Goal: Information Seeking & Learning: Learn about a topic

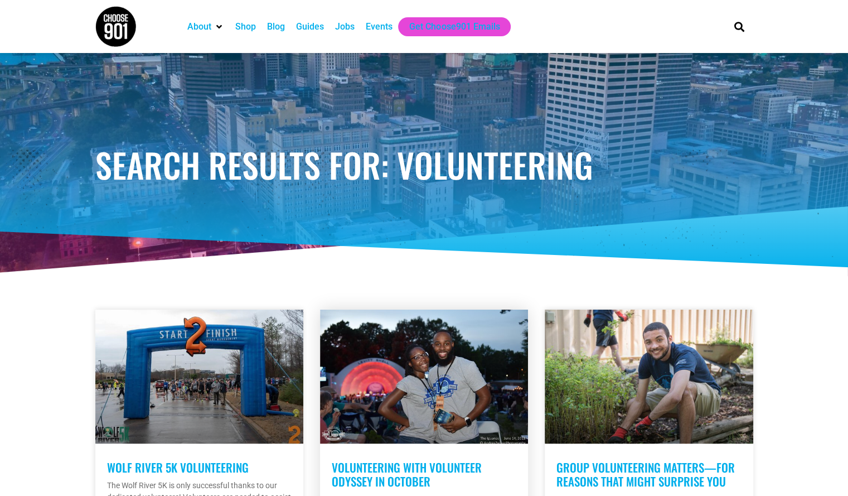
scroll to position [142, 0]
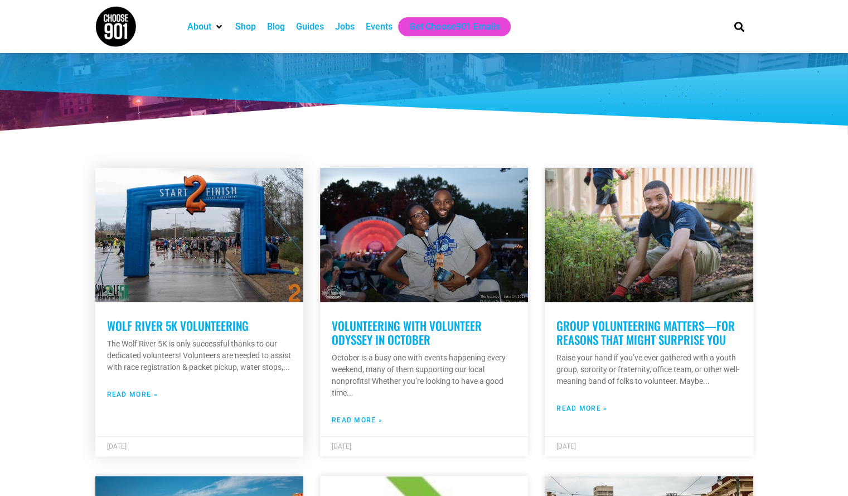
click at [246, 295] on link at bounding box center [199, 235] width 208 height 134
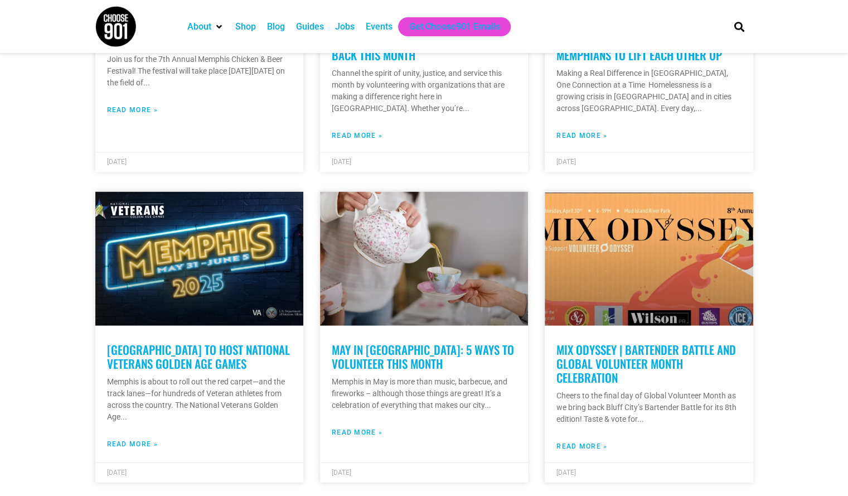
scroll to position [1057, 0]
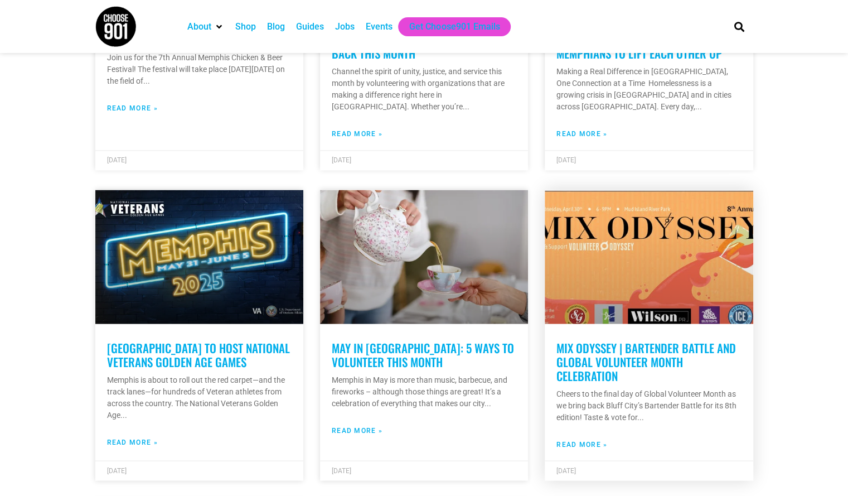
click at [590, 357] on link "Mix Odyssey | Bartender Battle and Global Volunteer Month Celebration" at bounding box center [646, 360] width 180 height 45
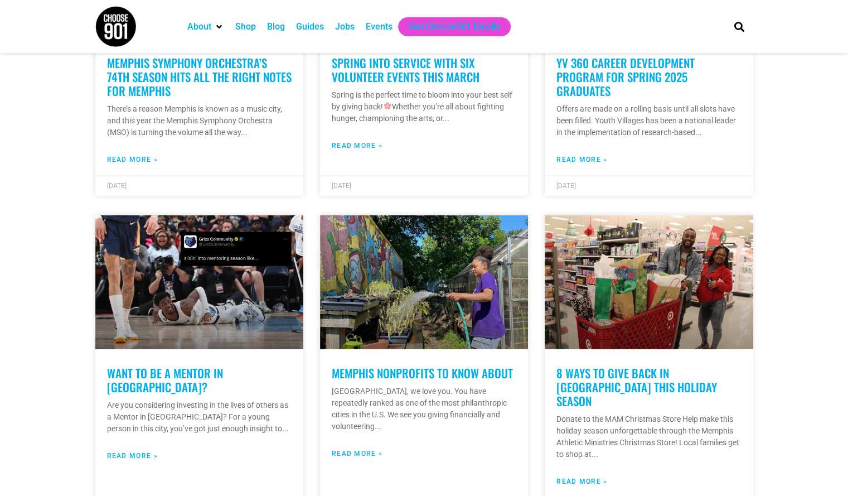
scroll to position [1654, 0]
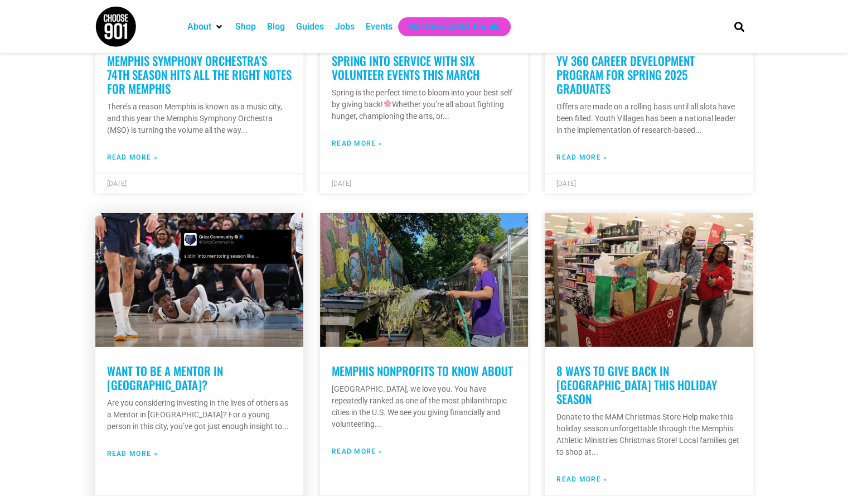
click at [249, 397] on p "Are you considering investing in the lives of others as a Mentor in Memphis? Fo…" at bounding box center [199, 414] width 185 height 35
click at [223, 368] on link "Want to Be a Mentor in Memphis?" at bounding box center [165, 377] width 116 height 31
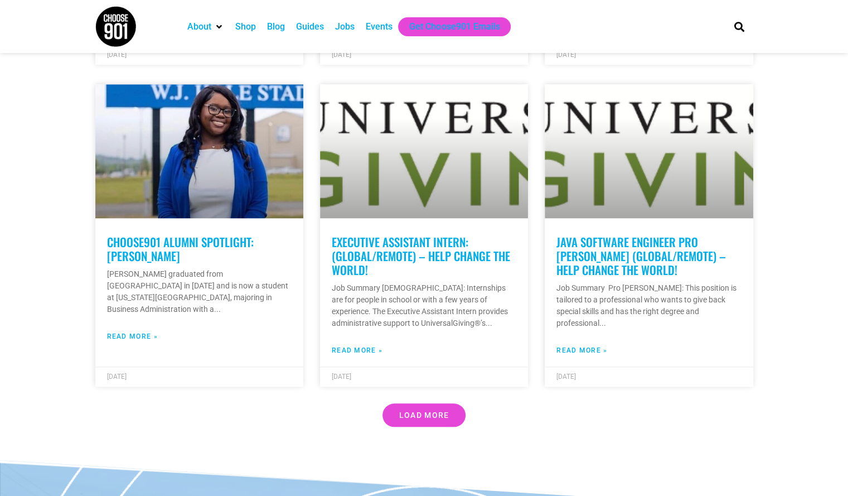
scroll to position [3085, 0]
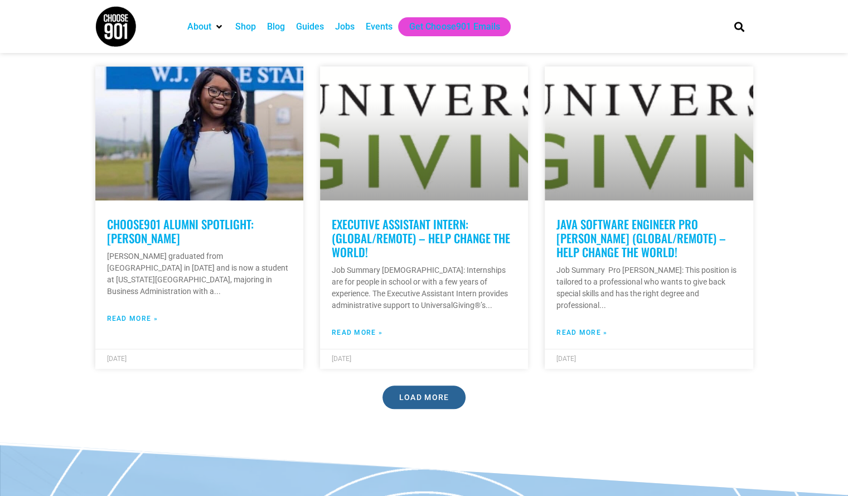
click at [418, 393] on span "Load More" at bounding box center [424, 397] width 50 height 8
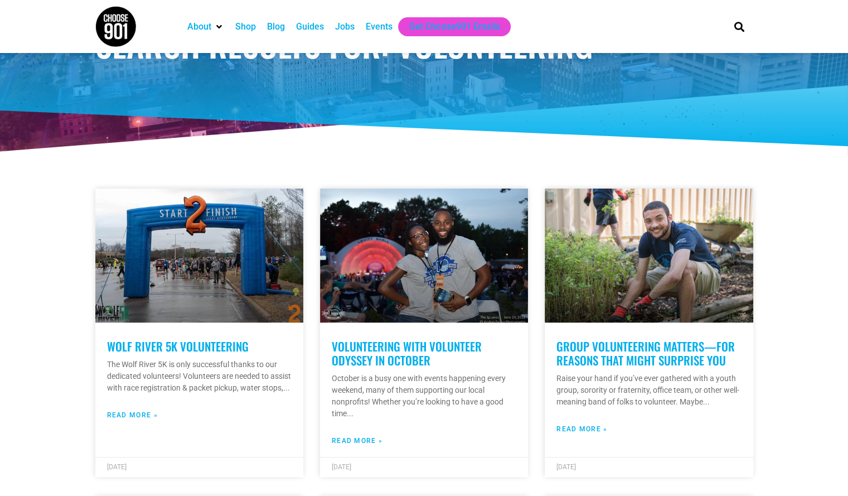
scroll to position [0, 0]
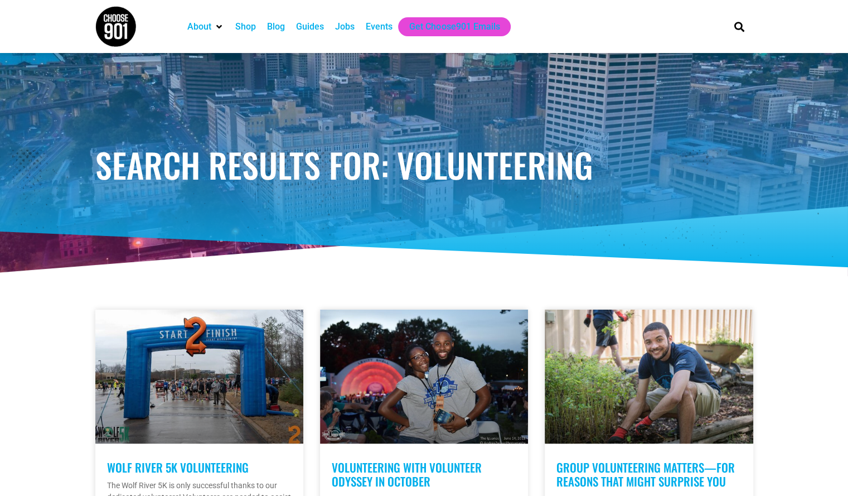
click at [379, 30] on div "Events" at bounding box center [379, 26] width 27 height 13
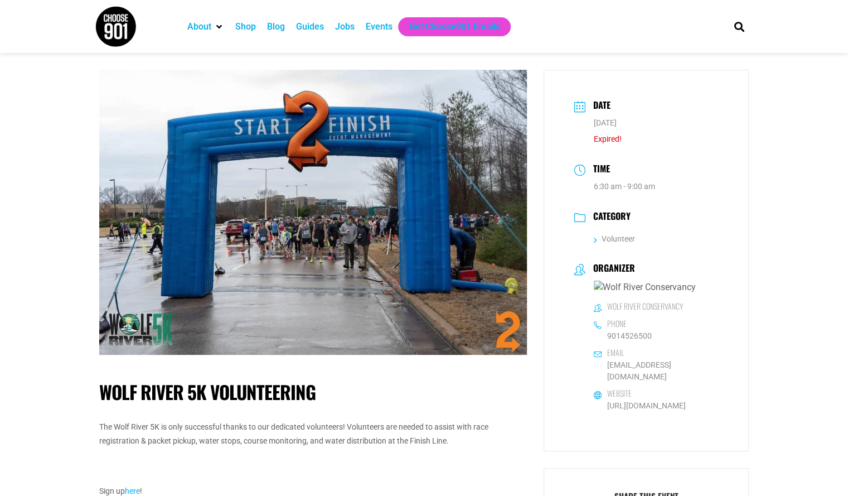
scroll to position [111, 0]
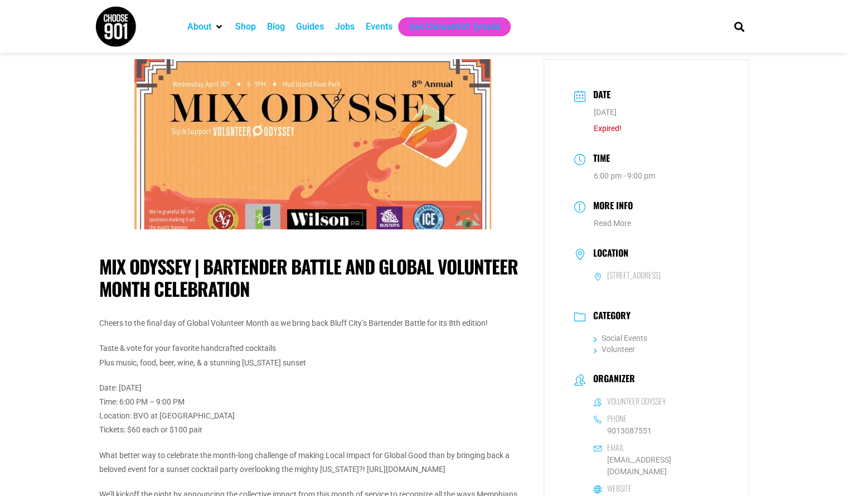
scroll to position [2, 0]
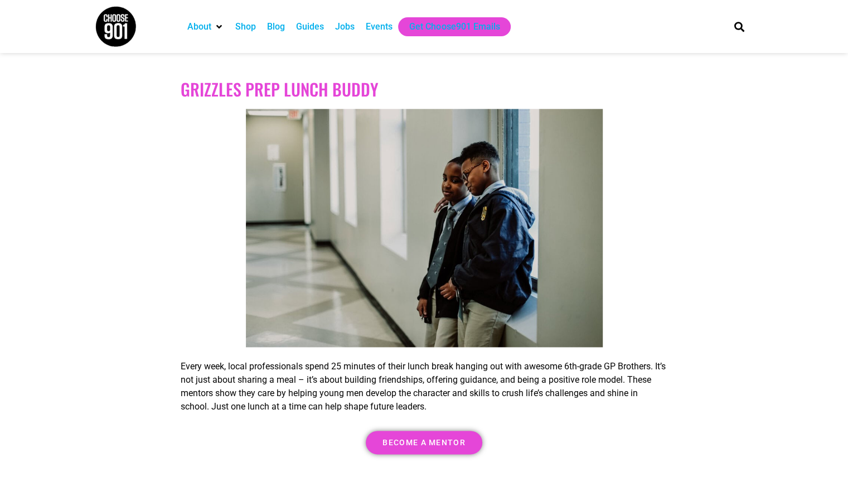
scroll to position [3248, 0]
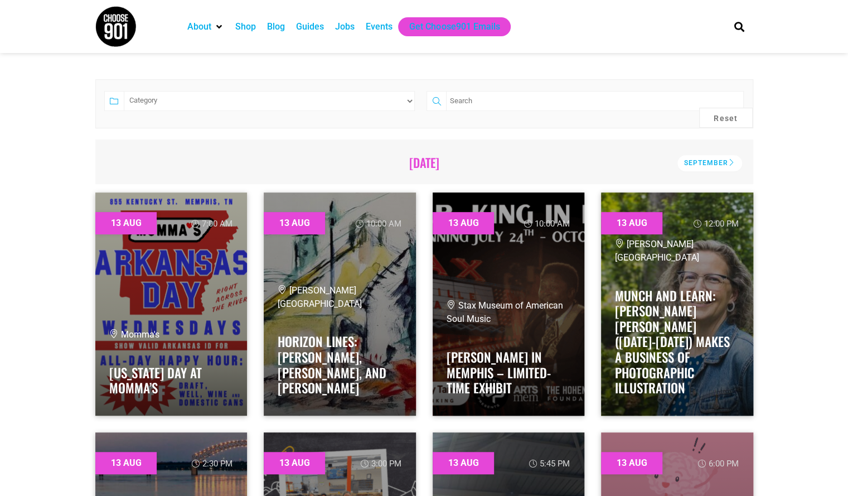
scroll to position [238, 0]
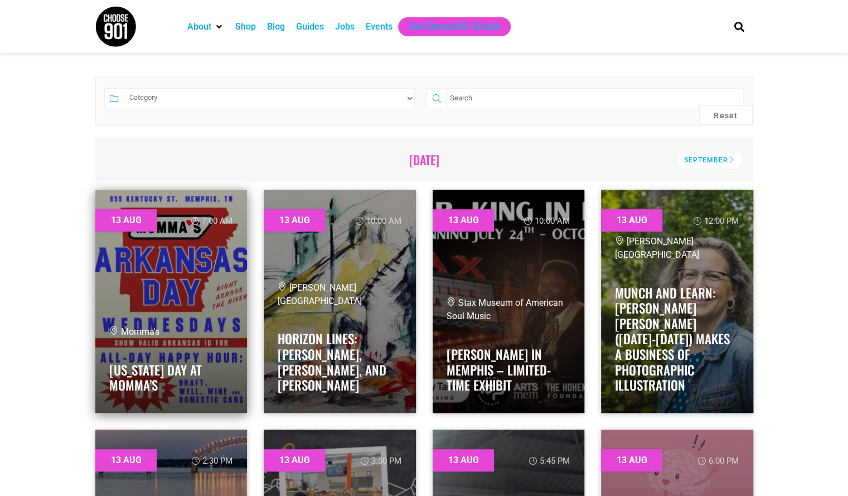
click at [195, 325] on div "Momma's" at bounding box center [171, 331] width 124 height 13
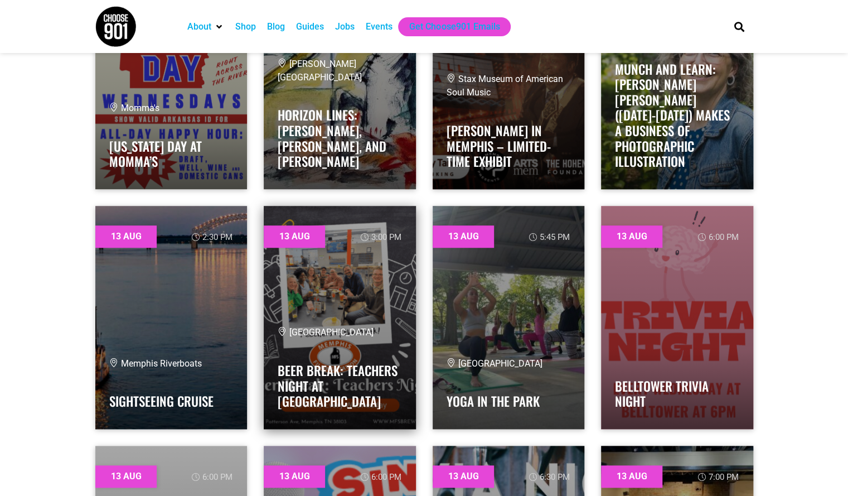
scroll to position [462, 0]
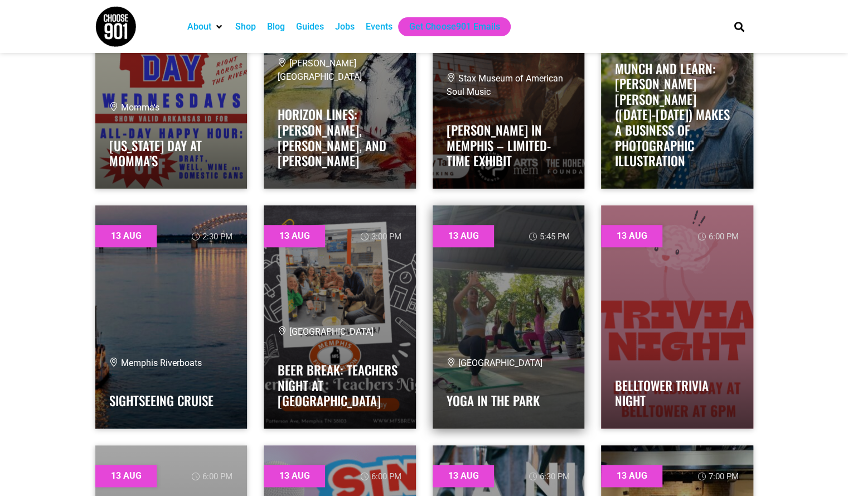
click at [524, 353] on link at bounding box center [509, 316] width 152 height 223
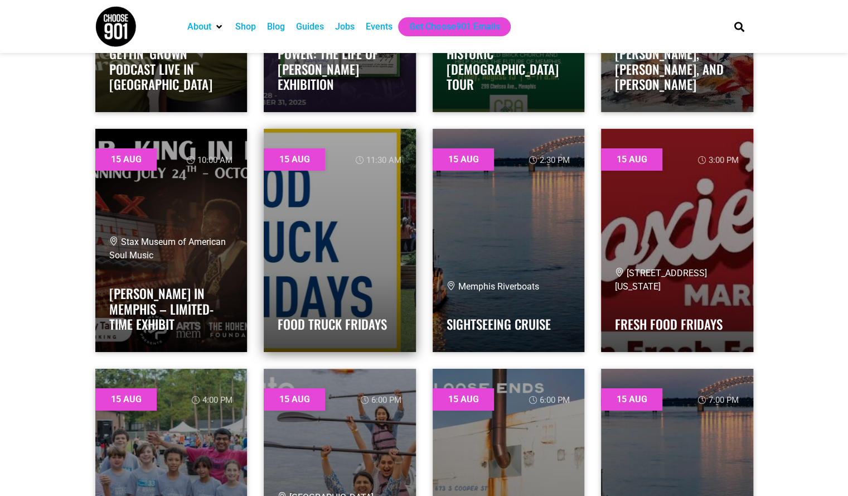
scroll to position [2216, 0]
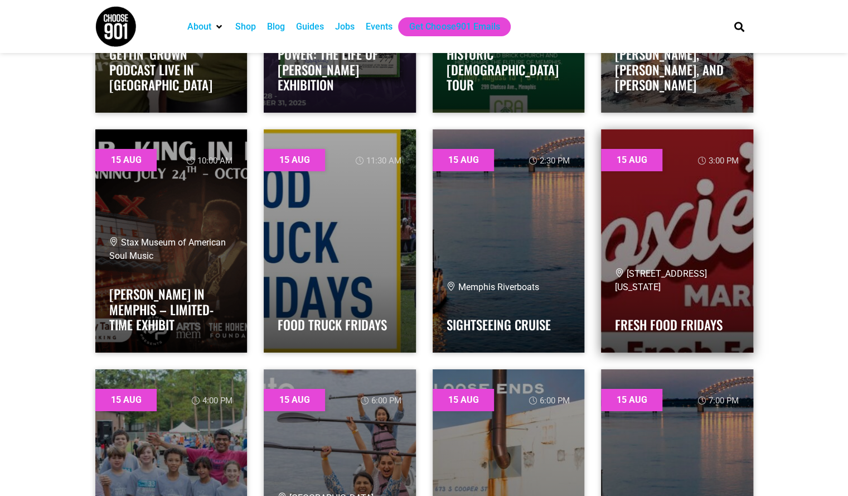
click at [657, 227] on link at bounding box center [677, 240] width 152 height 223
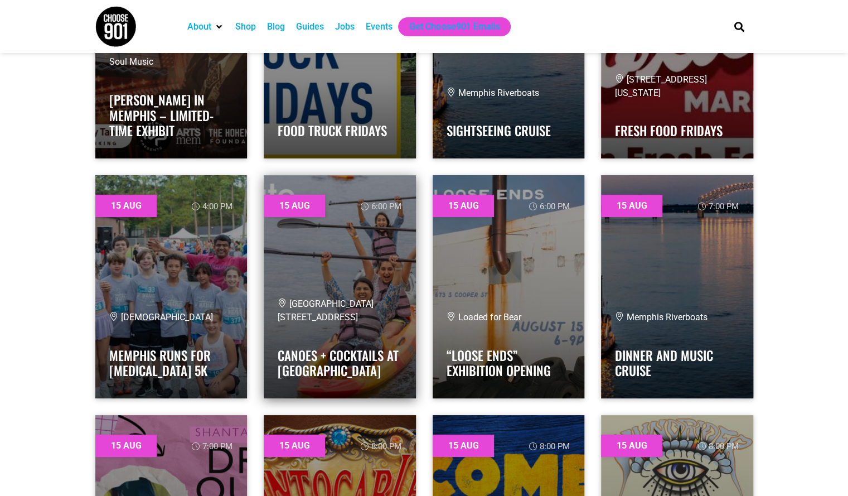
scroll to position [2411, 0]
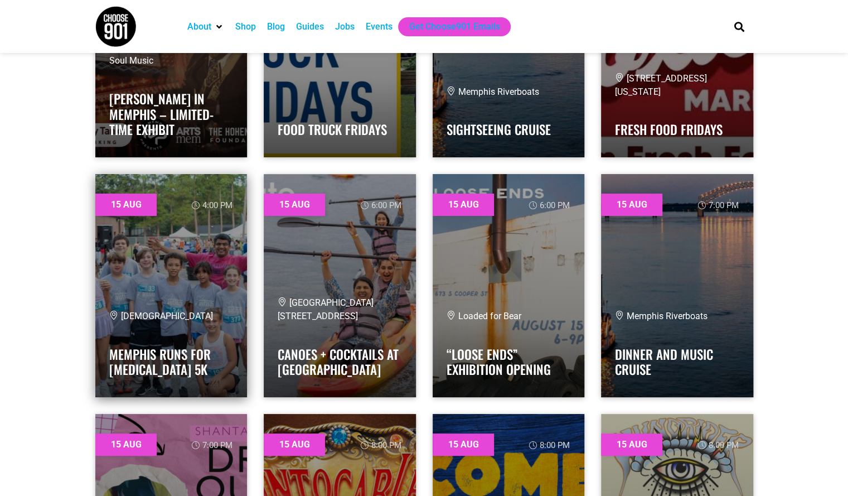
click at [217, 279] on link at bounding box center [171, 285] width 152 height 223
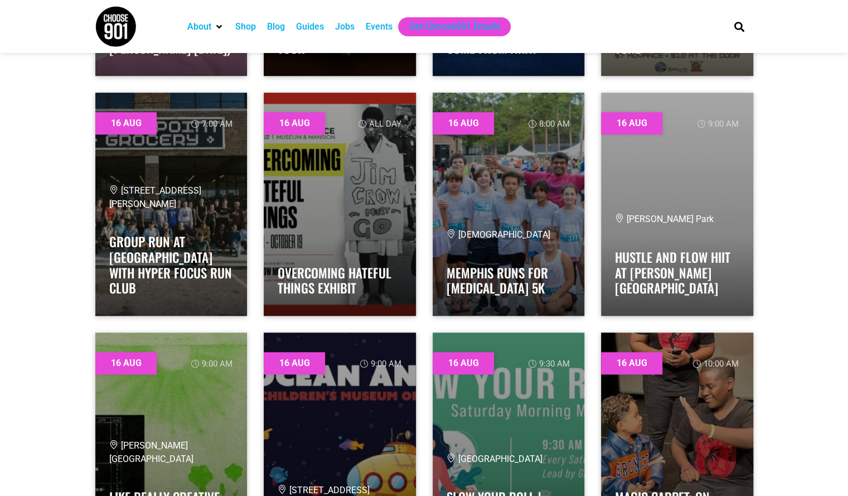
scroll to position [2974, 0]
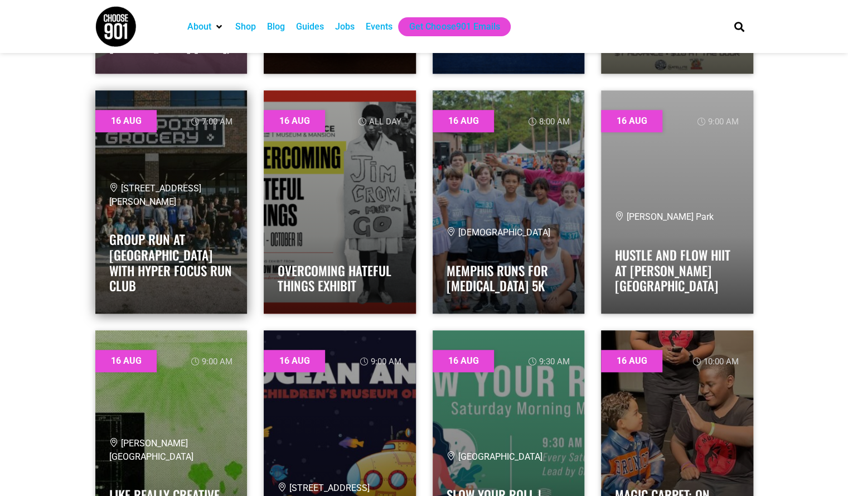
click at [224, 206] on link at bounding box center [171, 201] width 152 height 223
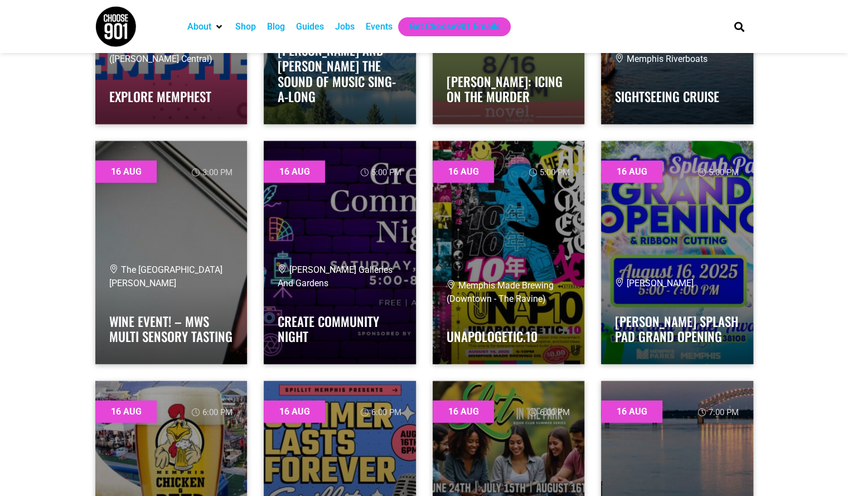
scroll to position [4122, 0]
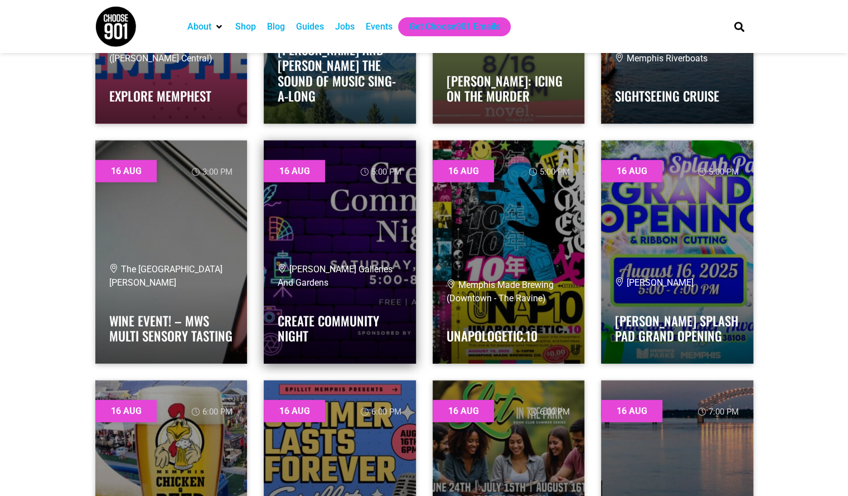
click at [316, 261] on link at bounding box center [340, 251] width 152 height 223
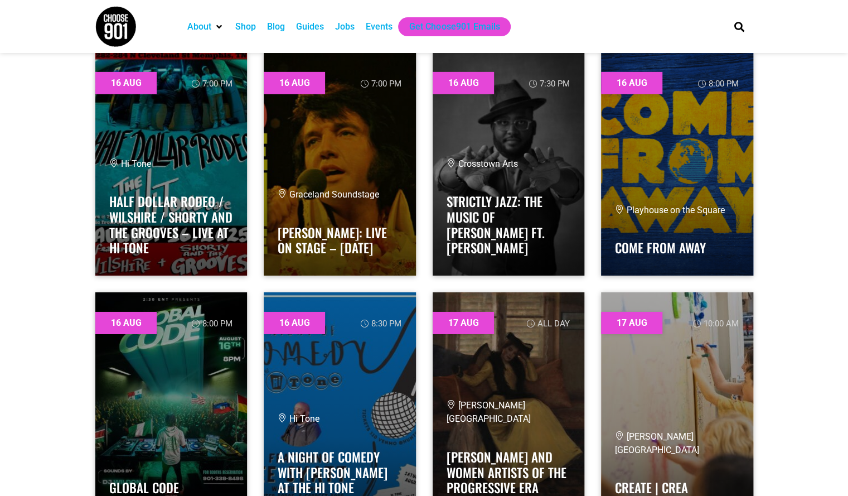
scroll to position [4690, 0]
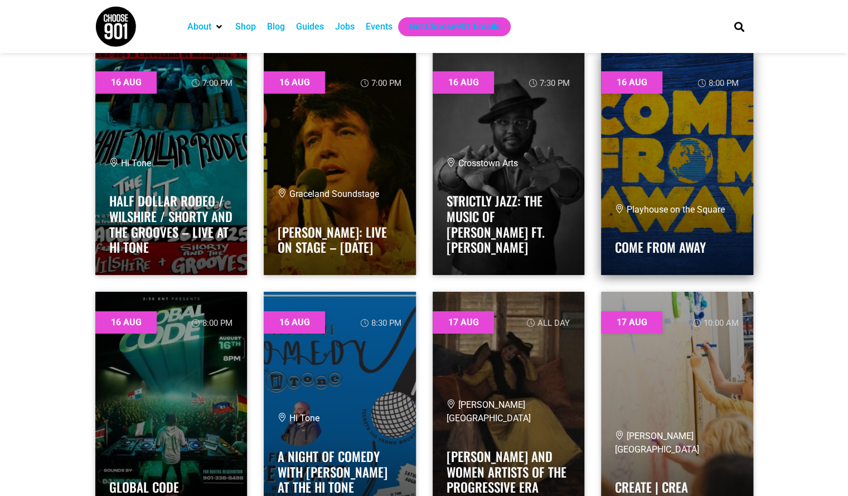
click at [668, 175] on link at bounding box center [677, 163] width 152 height 223
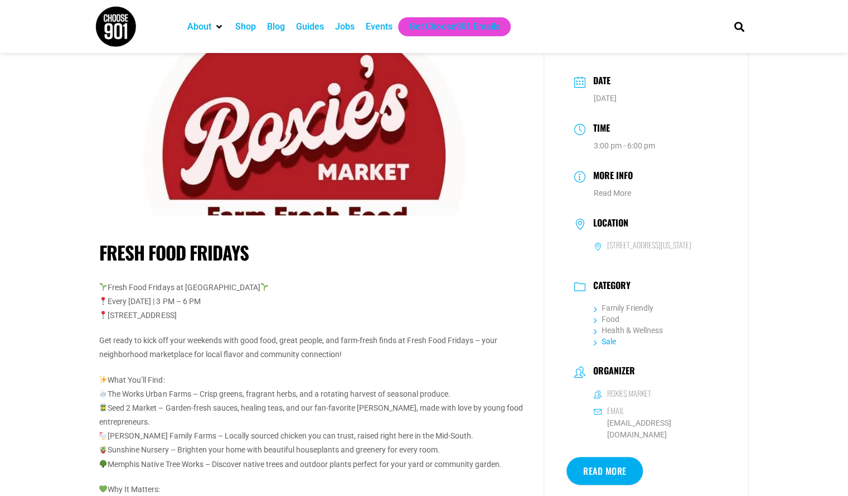
scroll to position [24, 0]
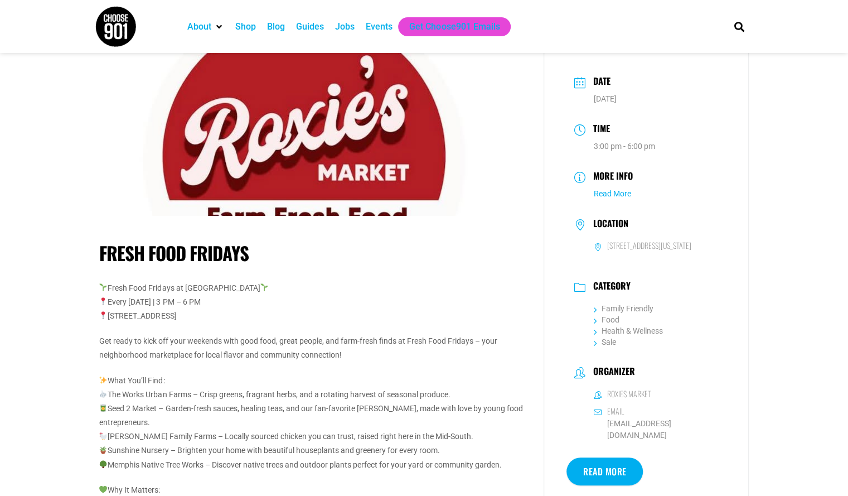
click at [600, 192] on link "Read More" at bounding box center [612, 193] width 37 height 9
